Goal: Task Accomplishment & Management: Manage account settings

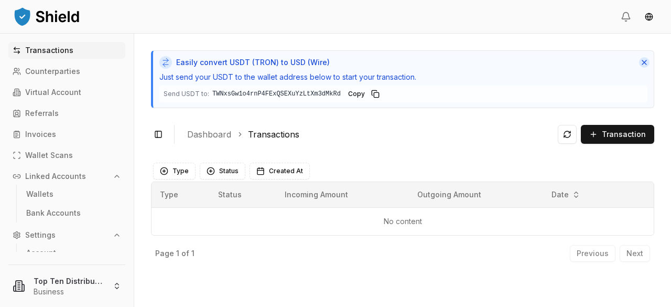
click at [643, 61] on button "Dismiss" at bounding box center [644, 62] width 10 height 10
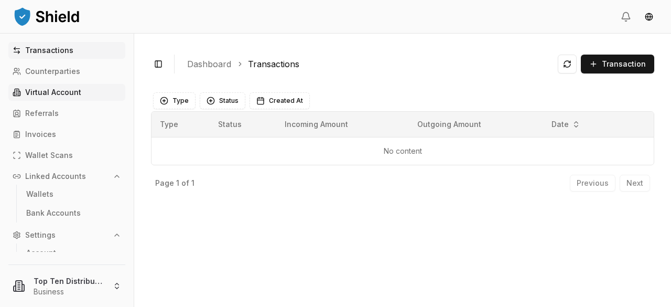
click at [52, 93] on p "Virtual Account" at bounding box center [53, 92] width 56 height 7
click at [52, 90] on p "Virtual Account" at bounding box center [53, 92] width 56 height 7
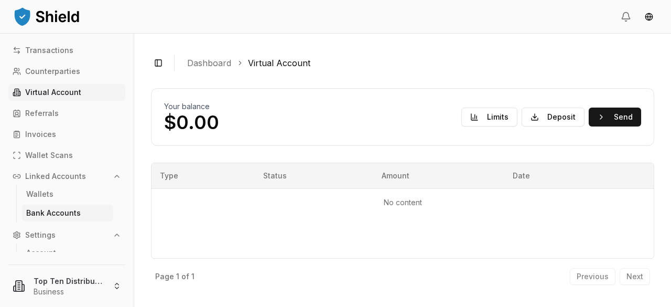
click at [70, 211] on p "Bank Accounts" at bounding box center [53, 212] width 55 height 7
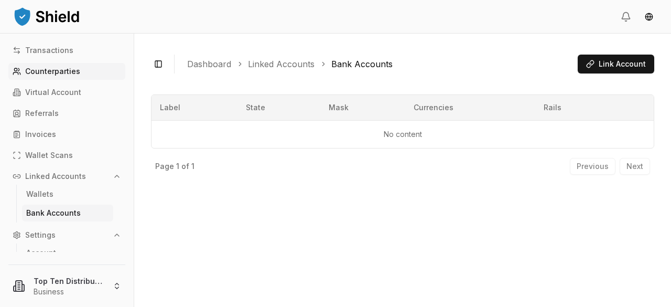
click at [43, 69] on p "Counterparties" at bounding box center [52, 71] width 55 height 7
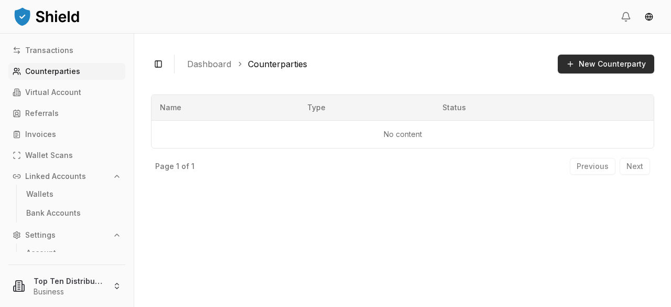
click at [605, 62] on button "New Counterparty" at bounding box center [606, 64] width 96 height 19
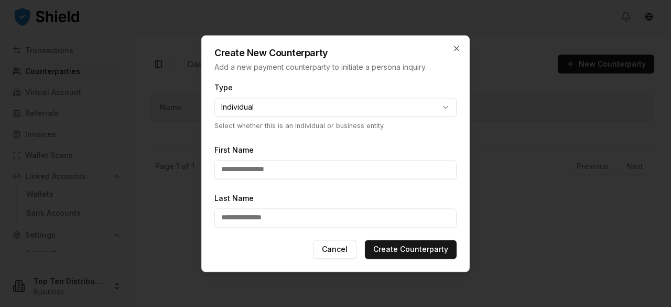
click at [448, 106] on body "**********" at bounding box center [335, 153] width 671 height 307
select select "********"
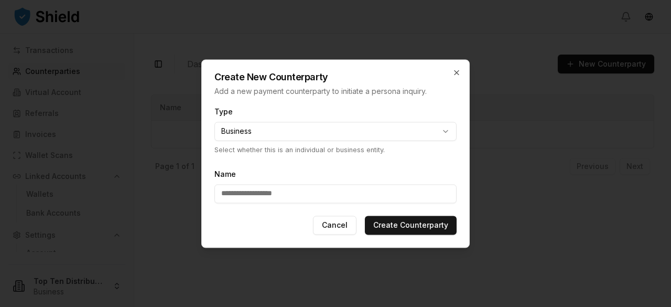
click at [232, 192] on input "Name" at bounding box center [335, 193] width 242 height 19
drag, startPoint x: 364, startPoint y: 191, endPoint x: 309, endPoint y: 192, distance: 54.5
click at [309, 192] on input "**********" at bounding box center [335, 193] width 242 height 19
type input "**********"
click at [422, 224] on button "Create Counterparty" at bounding box center [411, 224] width 92 height 19
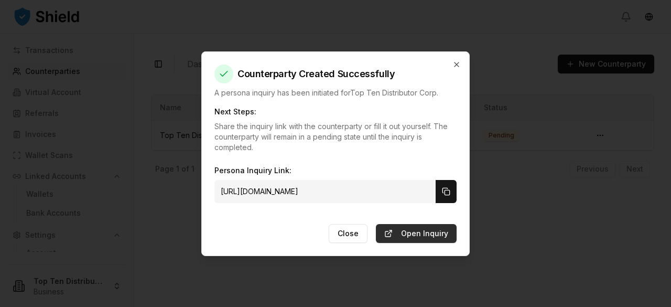
click at [428, 231] on link "Open Inquiry" at bounding box center [416, 233] width 81 height 19
click at [346, 235] on button "Close" at bounding box center [348, 233] width 39 height 19
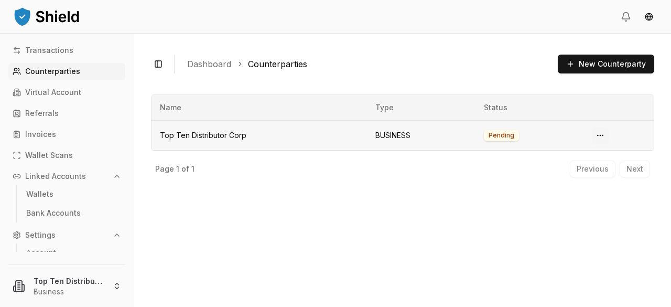
click at [601, 135] on html "Transactions Counterparties Virtual Account Referrals Invoices Wallet Scans Lin…" at bounding box center [335, 153] width 671 height 307
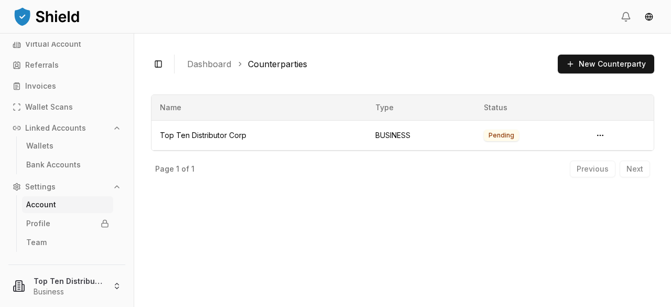
click at [34, 201] on p "Account" at bounding box center [41, 204] width 30 height 7
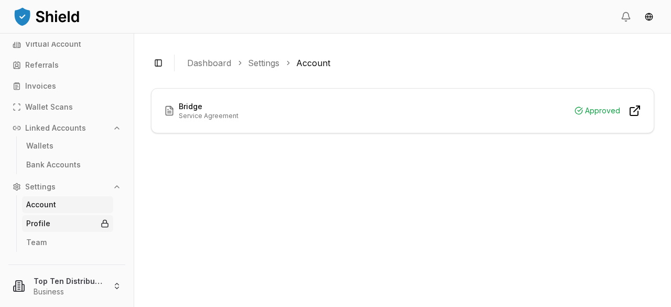
click at [40, 224] on p "Profile" at bounding box center [38, 223] width 24 height 7
click at [42, 244] on p "Team" at bounding box center [36, 241] width 20 height 7
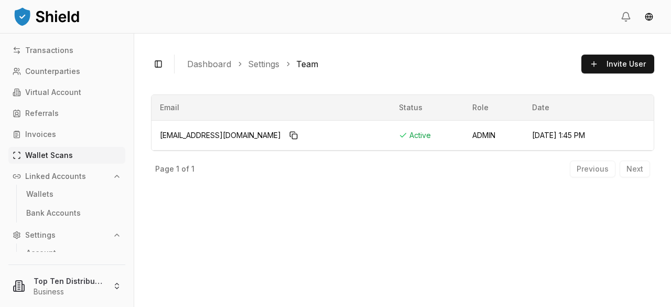
click at [67, 156] on p "Wallet Scans" at bounding box center [49, 154] width 48 height 7
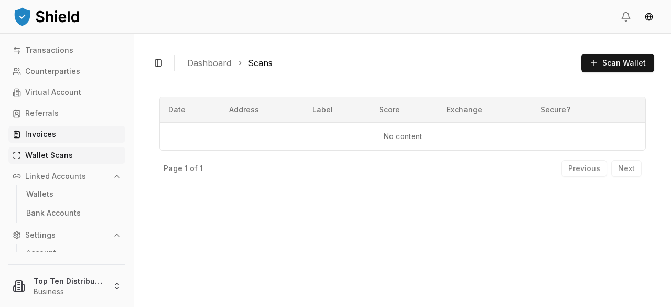
click at [62, 136] on link "Invoices" at bounding box center [66, 134] width 117 height 17
